Goal: Task Accomplishment & Management: Use online tool/utility

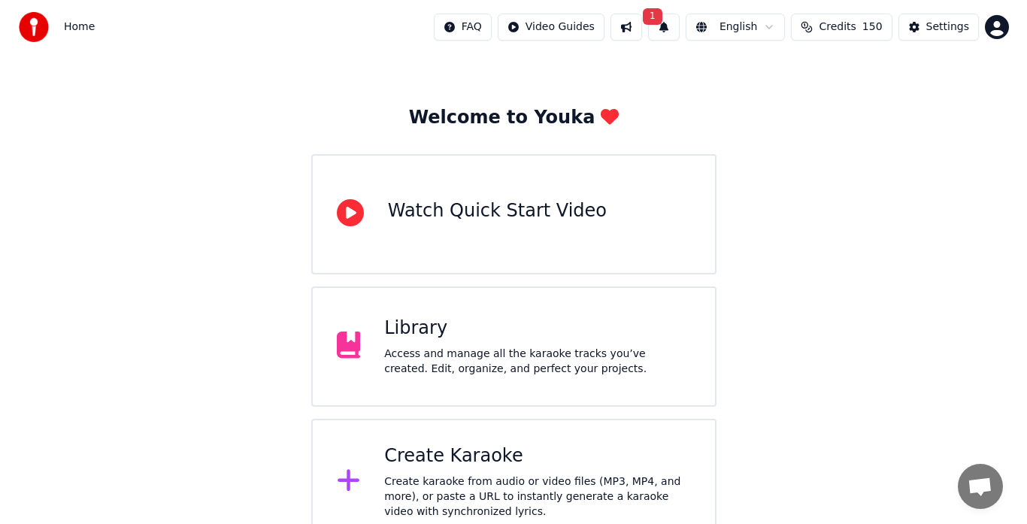
scroll to position [59, 0]
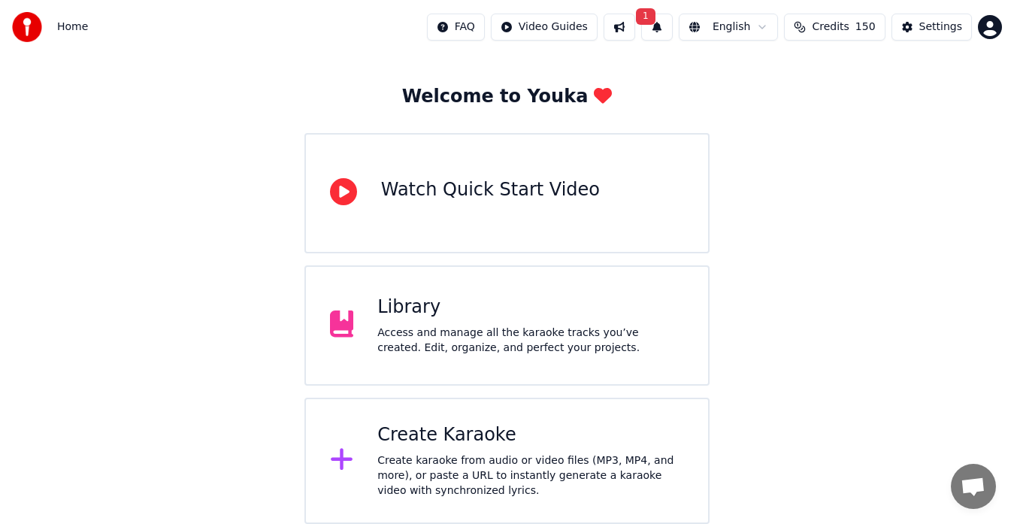
click at [424, 454] on div "Create karaoke from audio or video files (MP3, MP4, and more), or paste a URL t…" at bounding box center [530, 475] width 307 height 45
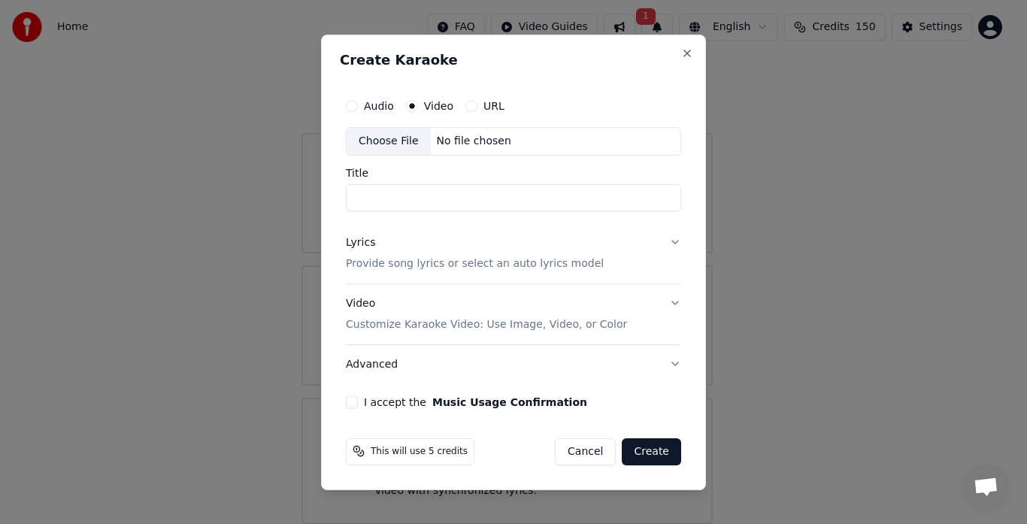
click at [452, 143] on div "No file chosen" at bounding box center [474, 141] width 86 height 15
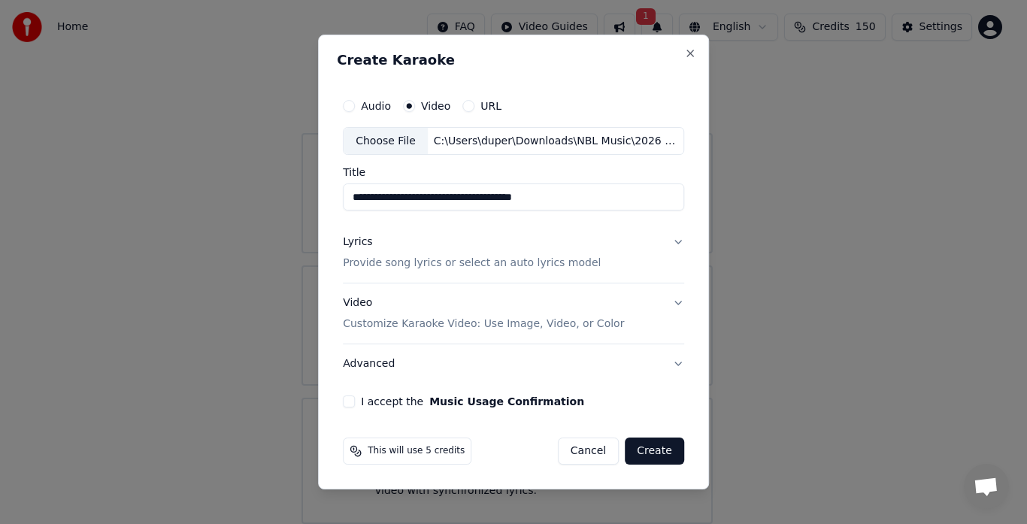
type input "**********"
click at [659, 448] on button "Create" at bounding box center [654, 451] width 59 height 27
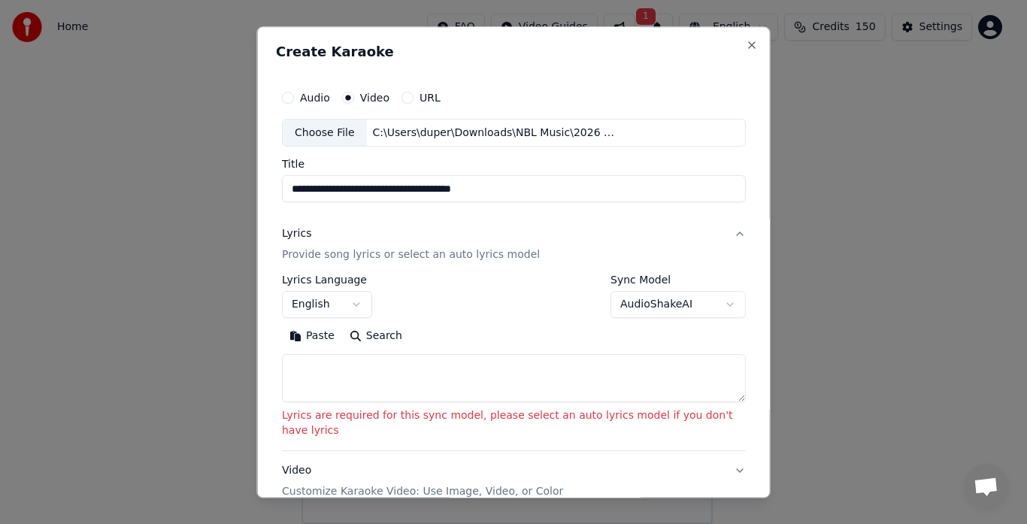
click at [333, 255] on p "Provide song lyrics or select an auto lyrics model" at bounding box center [411, 255] width 258 height 15
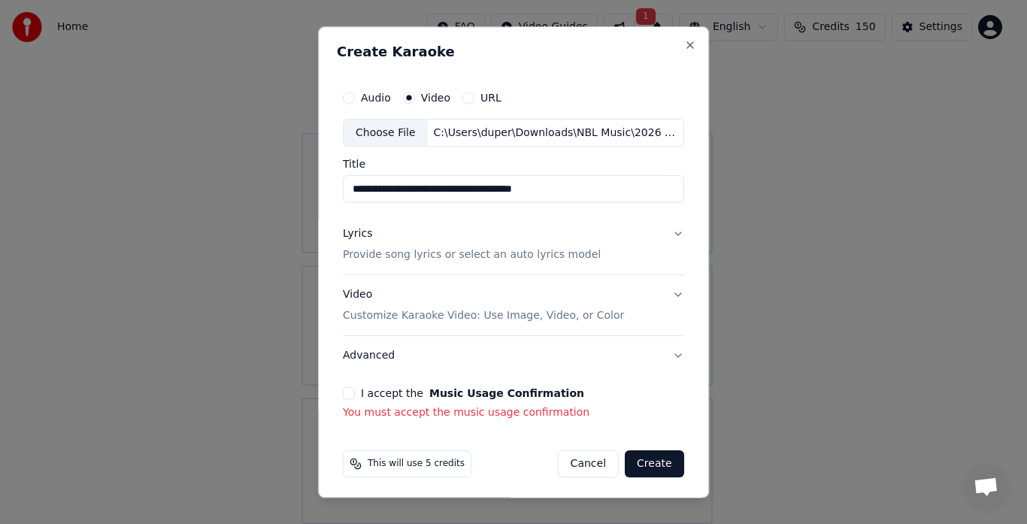
click at [666, 234] on button "Lyrics Provide song lyrics or select an auto lyrics model" at bounding box center [513, 245] width 341 height 60
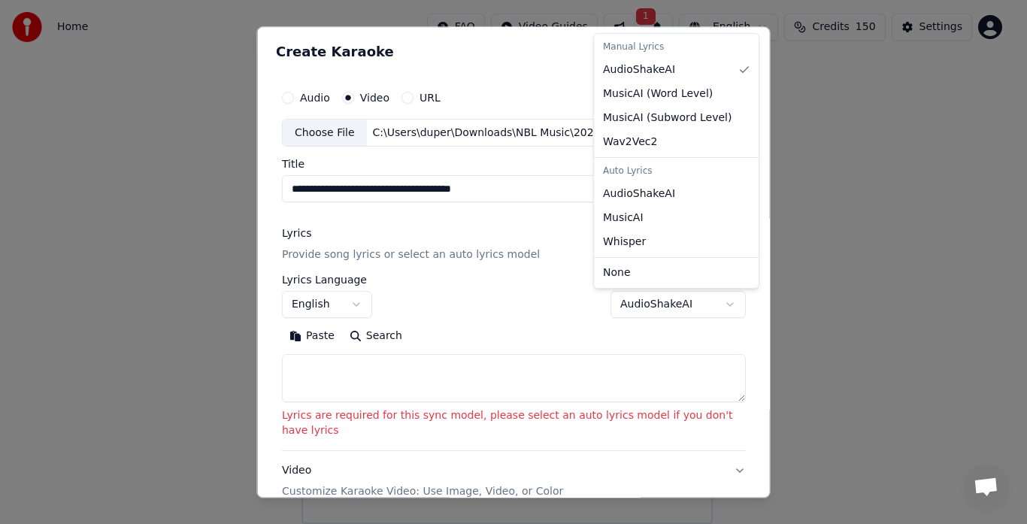
click at [638, 304] on body "**********" at bounding box center [507, 233] width 1014 height 584
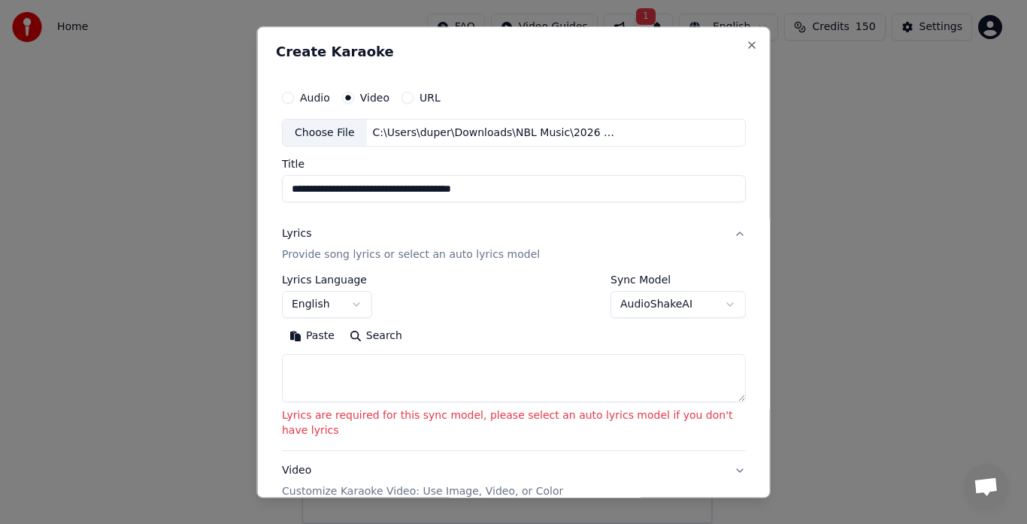
click at [638, 304] on body "**********" at bounding box center [507, 233] width 1014 height 584
click at [314, 368] on textarea at bounding box center [514, 379] width 464 height 48
click at [315, 334] on button "Paste" at bounding box center [312, 337] width 60 height 24
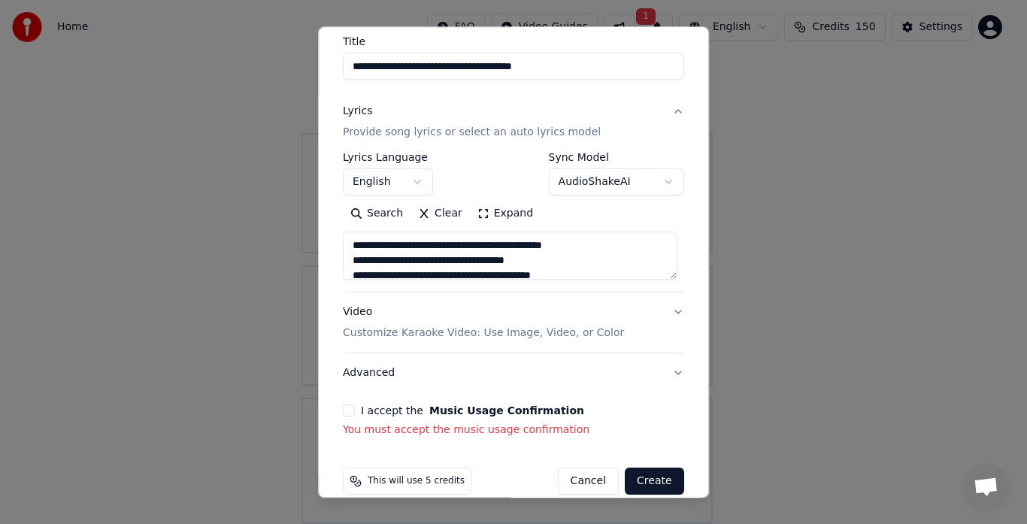
scroll to position [144, 0]
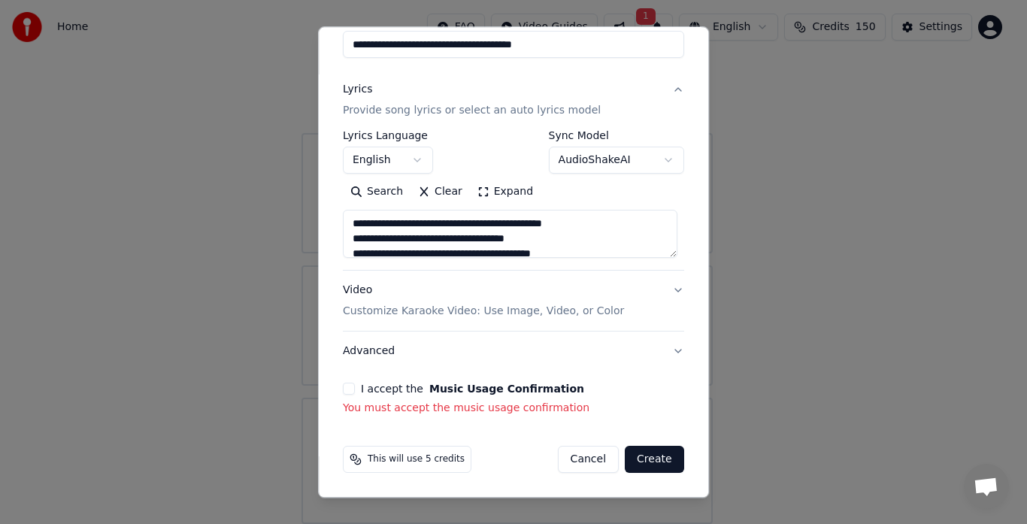
click at [344, 391] on button "I accept the Music Usage Confirmation" at bounding box center [349, 390] width 12 height 12
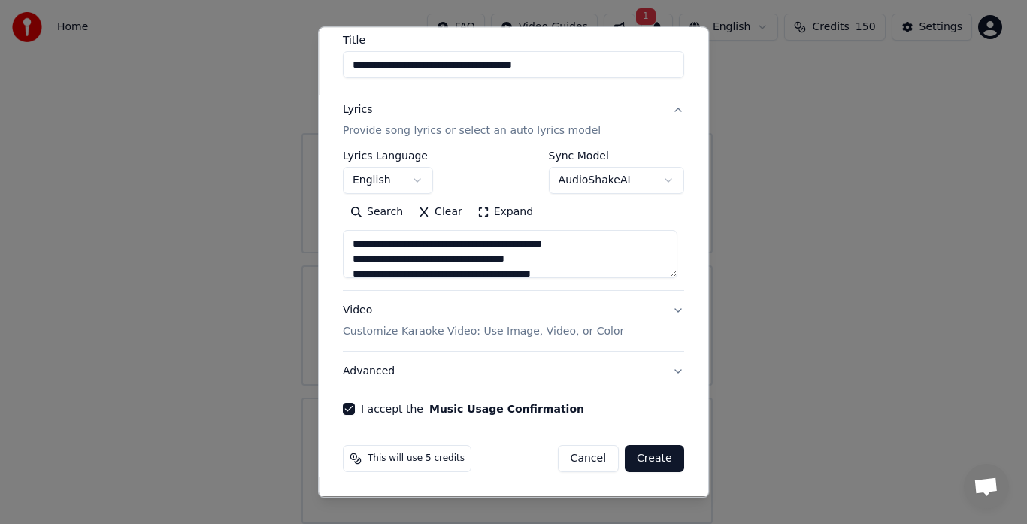
click at [644, 453] on button "Create" at bounding box center [654, 459] width 59 height 27
type textarea "**********"
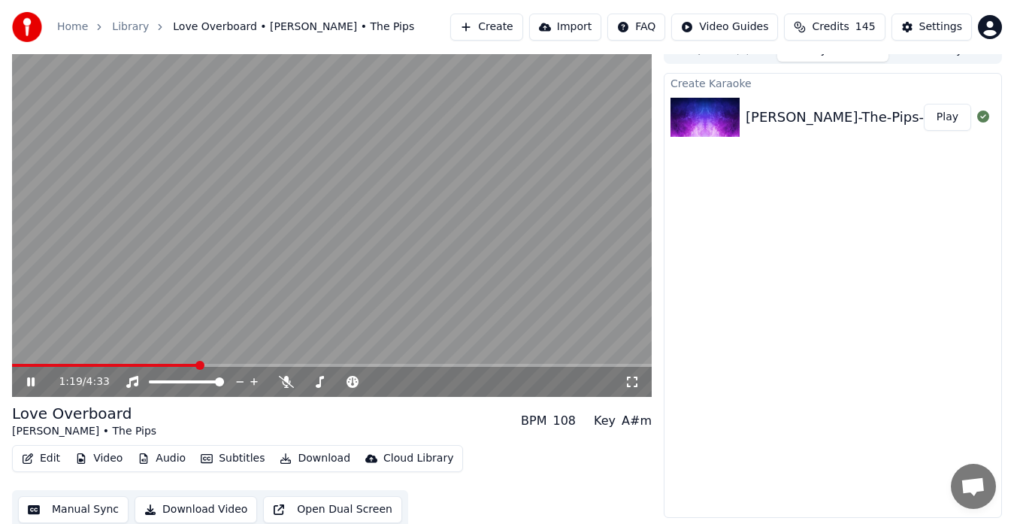
scroll to position [23, 0]
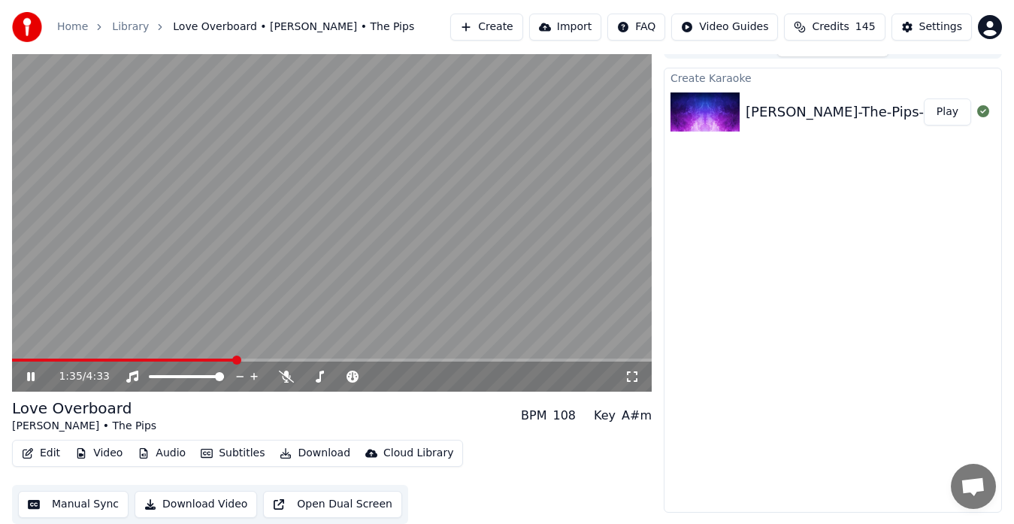
click at [28, 377] on icon at bounding box center [31, 376] width 8 height 9
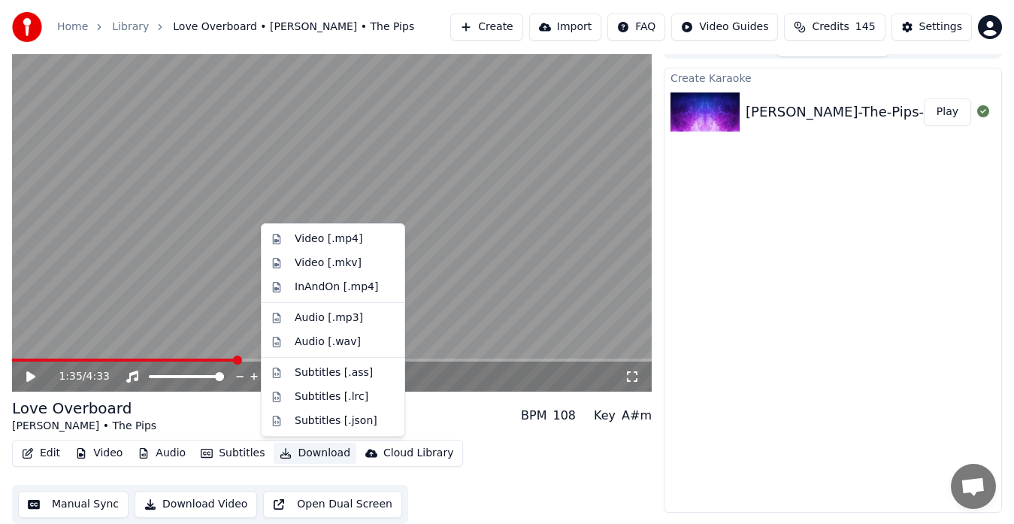
click at [305, 452] on button "Download" at bounding box center [315, 453] width 83 height 21
click at [320, 239] on div "Video [.mp4]" at bounding box center [329, 239] width 68 height 15
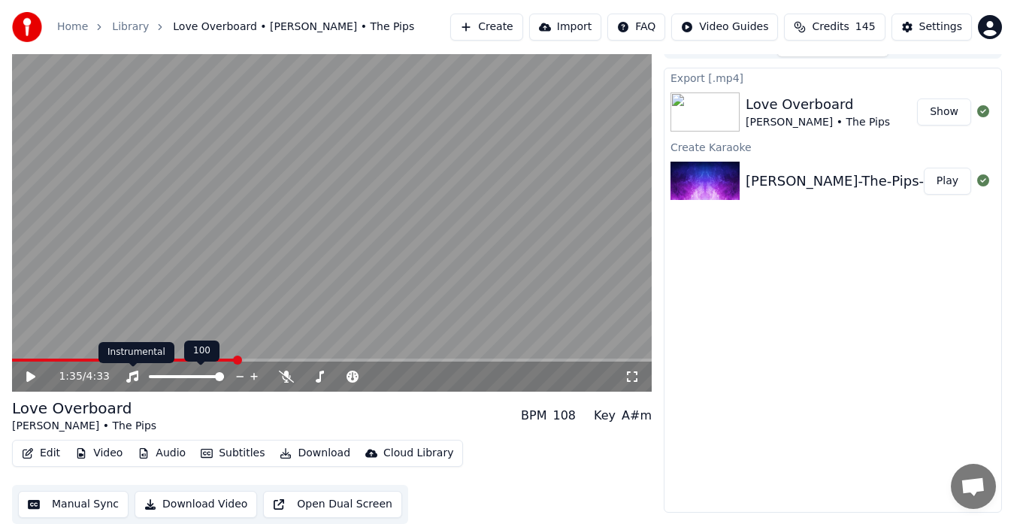
click at [131, 378] on icon at bounding box center [132, 377] width 12 height 12
click at [134, 379] on icon at bounding box center [132, 377] width 15 height 12
click at [28, 374] on icon at bounding box center [30, 376] width 9 height 11
click at [28, 375] on icon at bounding box center [31, 376] width 8 height 9
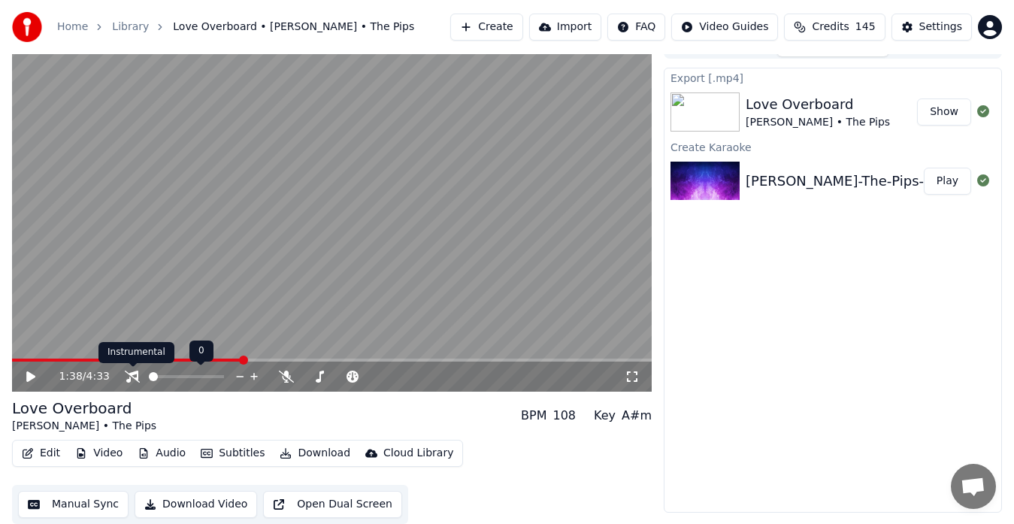
click at [136, 378] on icon at bounding box center [132, 377] width 15 height 12
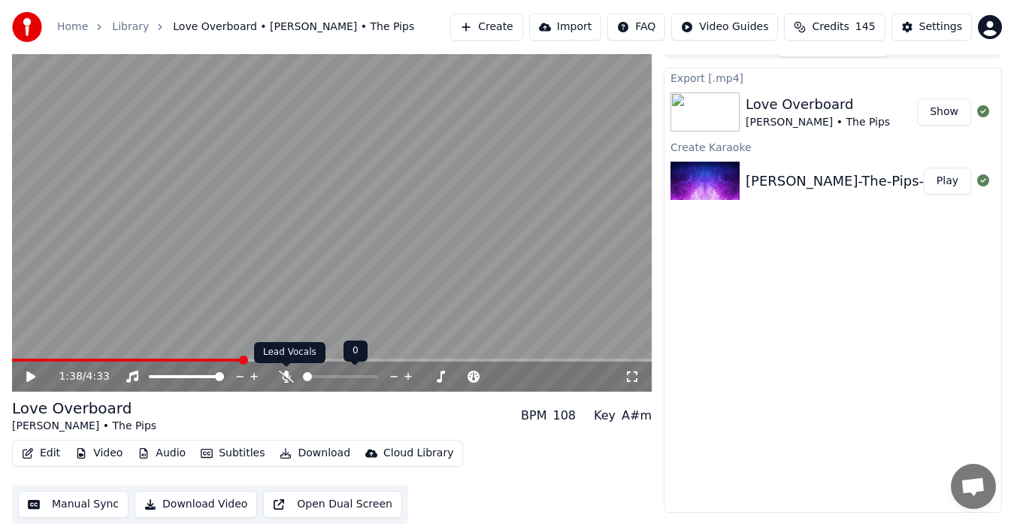
click at [290, 376] on icon at bounding box center [286, 377] width 15 height 12
click at [27, 378] on icon at bounding box center [30, 376] width 9 height 11
click at [309, 360] on span at bounding box center [332, 360] width 640 height 3
click at [24, 380] on icon at bounding box center [41, 377] width 35 height 12
